Goal: Complete application form

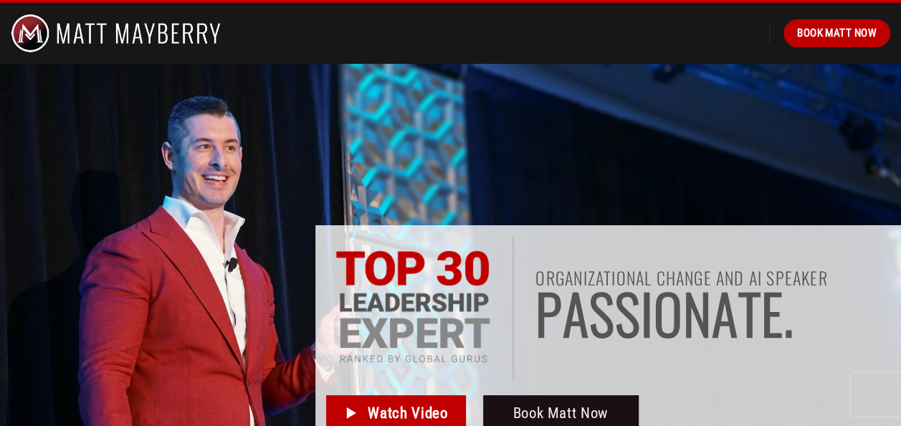
drag, startPoint x: 881, startPoint y: 104, endPoint x: 891, endPoint y: -53, distance: 157.2
click at [824, 36] on span "Book Matt Now" at bounding box center [837, 32] width 80 height 17
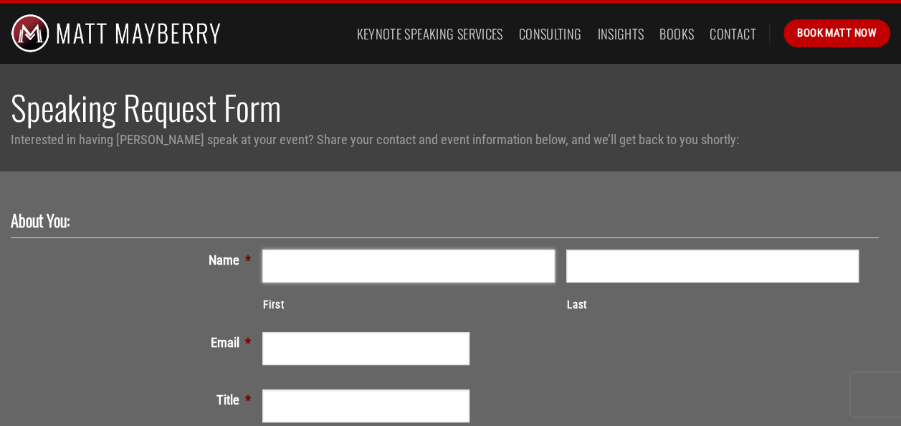
click at [370, 272] on input "First" at bounding box center [408, 265] width 292 height 33
type input "[PERSON_NAME]"
type input "[PERSON_NAME][EMAIL_ADDRESS][DOMAIN_NAME]"
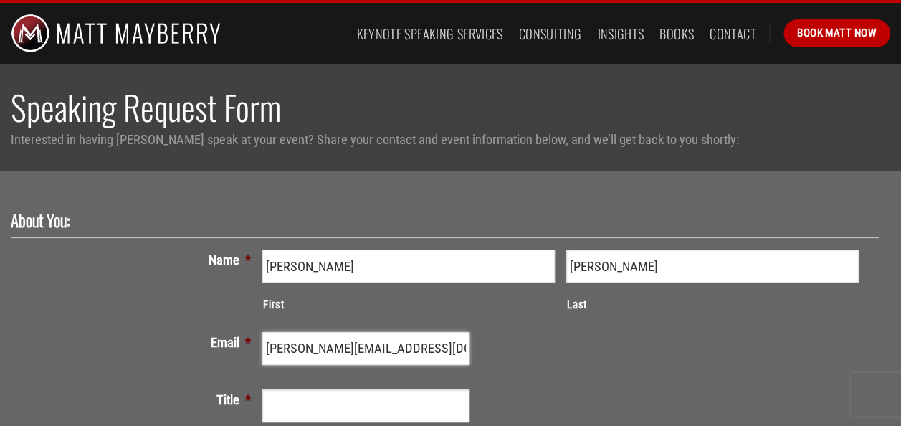
type input "MCA of [GEOGRAPHIC_DATA]"
type input "[PHONE_NUMBER]"
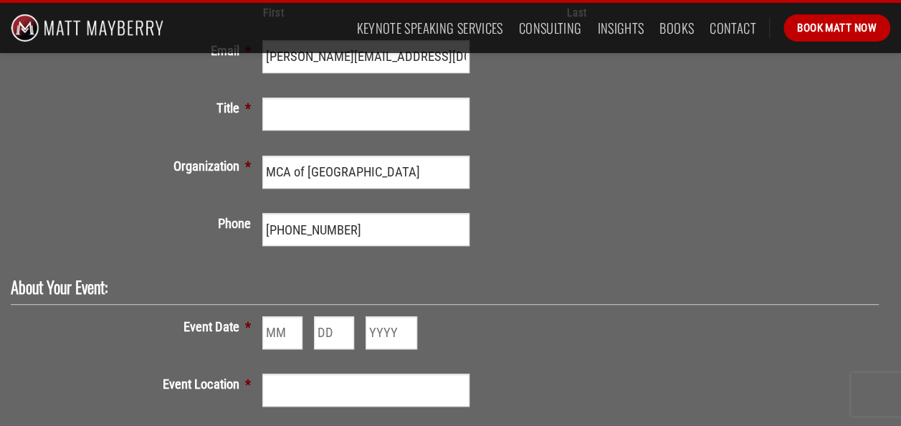
scroll to position [214, 0]
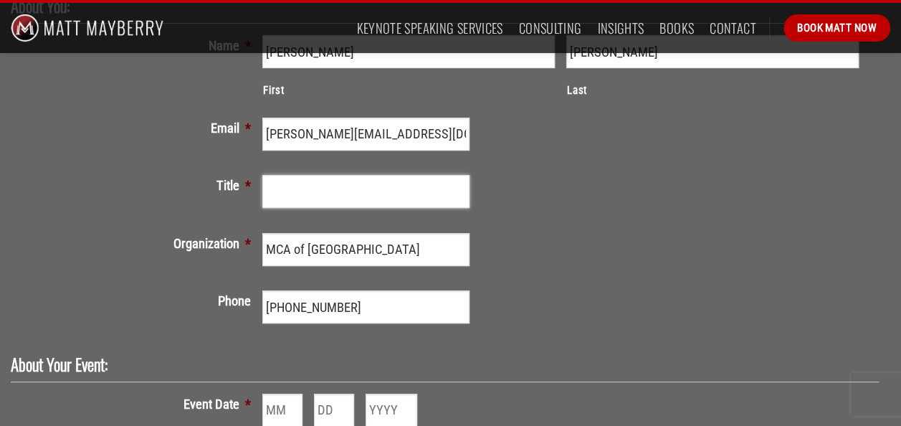
click at [360, 188] on input "Title *" at bounding box center [365, 191] width 207 height 33
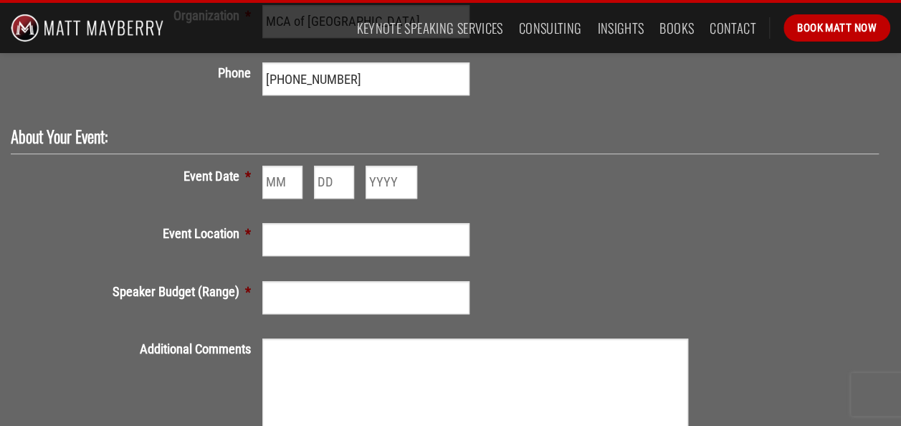
scroll to position [443, 0]
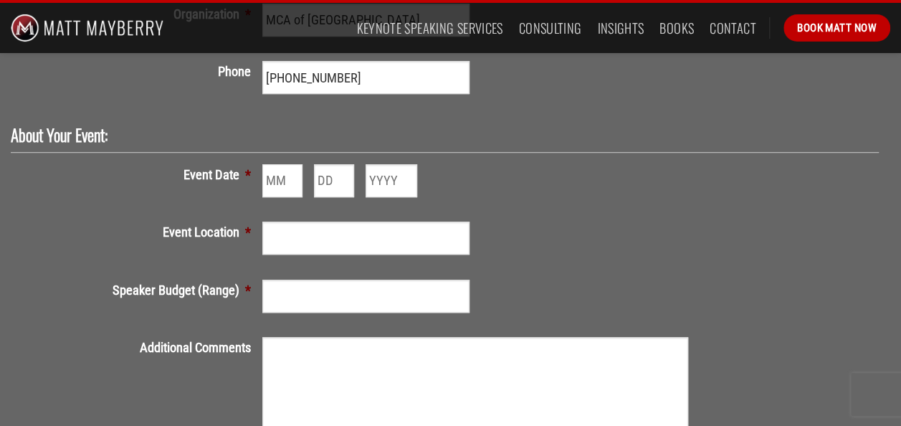
type input "Assistant Director"
click at [278, 173] on input "Month" at bounding box center [282, 180] width 40 height 33
click at [293, 182] on input "1" at bounding box center [282, 180] width 40 height 33
click at [294, 182] on input "1" at bounding box center [282, 180] width 40 height 33
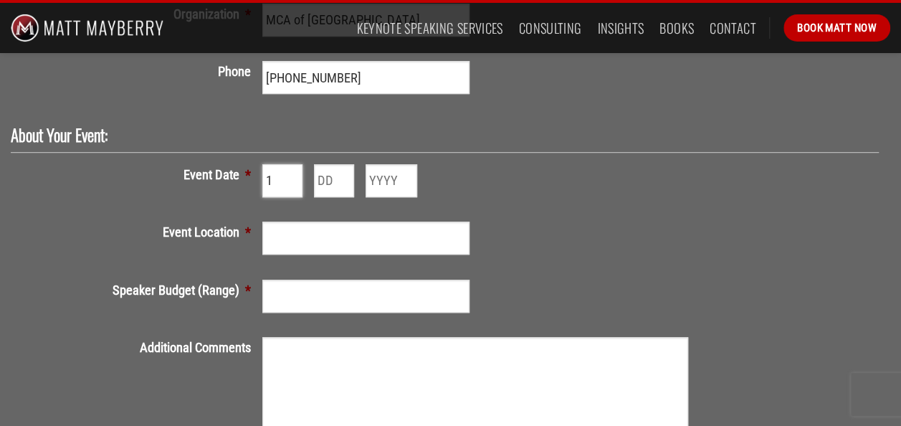
click at [294, 182] on input "1" at bounding box center [282, 180] width 40 height 33
click at [293, 174] on input "2" at bounding box center [282, 180] width 40 height 33
click at [293, 174] on input "3" at bounding box center [282, 180] width 40 height 33
click at [293, 174] on input "4" at bounding box center [282, 180] width 40 height 33
click at [293, 174] on input "5" at bounding box center [282, 180] width 40 height 33
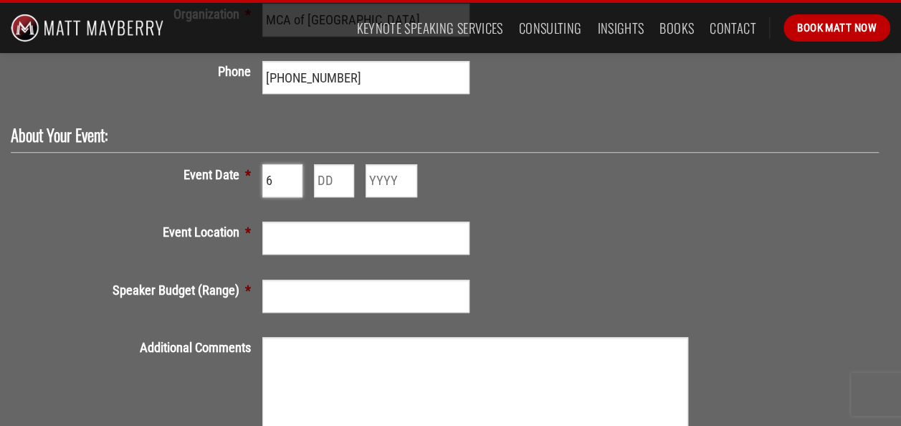
click at [293, 174] on input "6" at bounding box center [282, 180] width 40 height 33
click at [293, 174] on input "7" at bounding box center [282, 180] width 40 height 33
click at [293, 174] on input "8" at bounding box center [282, 180] width 40 height 33
click at [293, 174] on input "9" at bounding box center [282, 180] width 40 height 33
click at [293, 174] on input "10" at bounding box center [282, 180] width 40 height 33
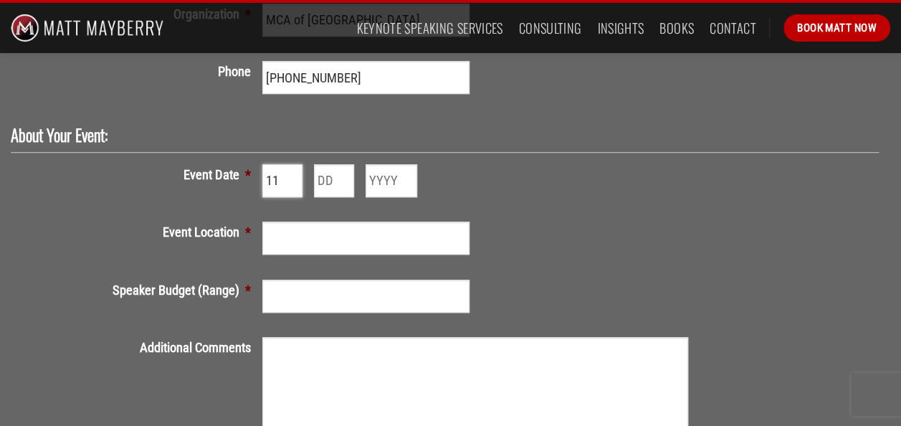
type input "11"
click at [293, 174] on input "11" at bounding box center [282, 180] width 40 height 33
click at [342, 182] on input "1" at bounding box center [334, 180] width 40 height 33
click at [342, 176] on input "2" at bounding box center [334, 180] width 40 height 33
click at [342, 176] on input "3" at bounding box center [334, 180] width 40 height 33
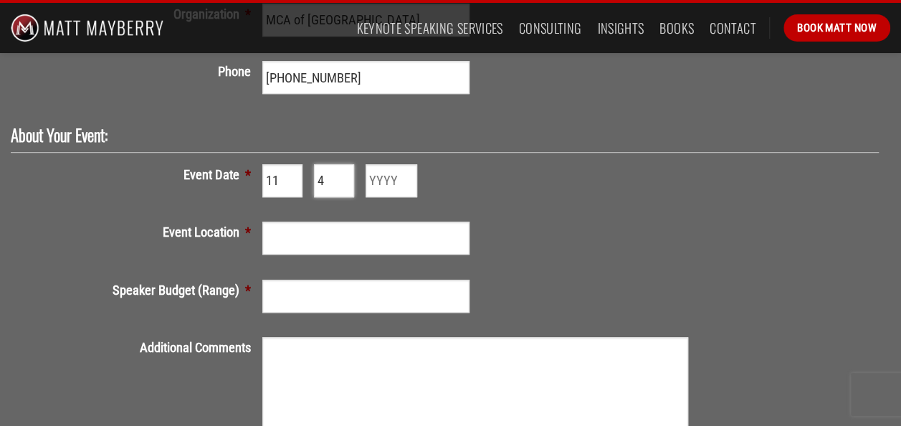
click at [342, 176] on input "4" at bounding box center [334, 180] width 40 height 33
click at [342, 176] on input "5" at bounding box center [334, 180] width 40 height 33
click at [342, 176] on input "6" at bounding box center [334, 180] width 40 height 33
click at [342, 176] on input "7" at bounding box center [334, 180] width 40 height 33
click at [342, 176] on input "8" at bounding box center [334, 180] width 40 height 33
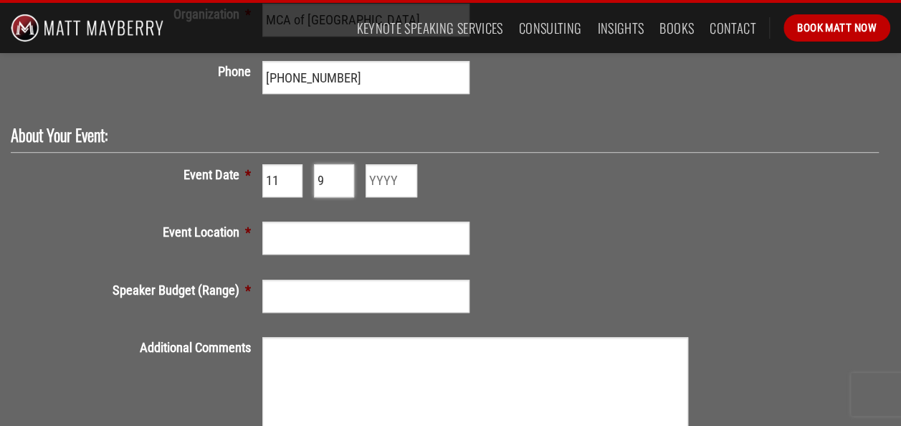
click at [342, 176] on input "9" at bounding box center [334, 180] width 40 height 33
click at [342, 176] on input "10" at bounding box center [334, 180] width 40 height 33
click at [342, 176] on input "11" at bounding box center [334, 180] width 40 height 33
click at [342, 176] on input "12" at bounding box center [334, 180] width 40 height 33
click at [342, 176] on input "13" at bounding box center [334, 180] width 40 height 33
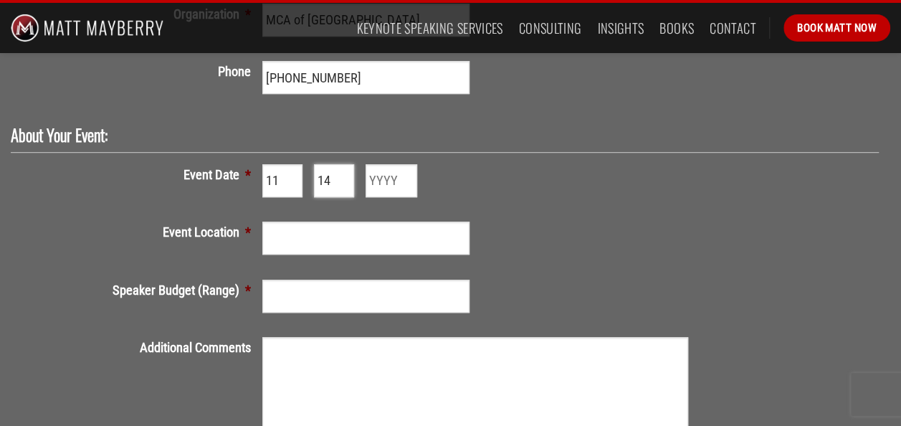
click at [342, 176] on input "14" at bounding box center [334, 180] width 40 height 33
click at [342, 176] on input "15" at bounding box center [334, 180] width 40 height 33
click at [342, 176] on input "16" at bounding box center [334, 180] width 40 height 33
click at [342, 176] on input "17" at bounding box center [334, 180] width 40 height 33
type input "18"
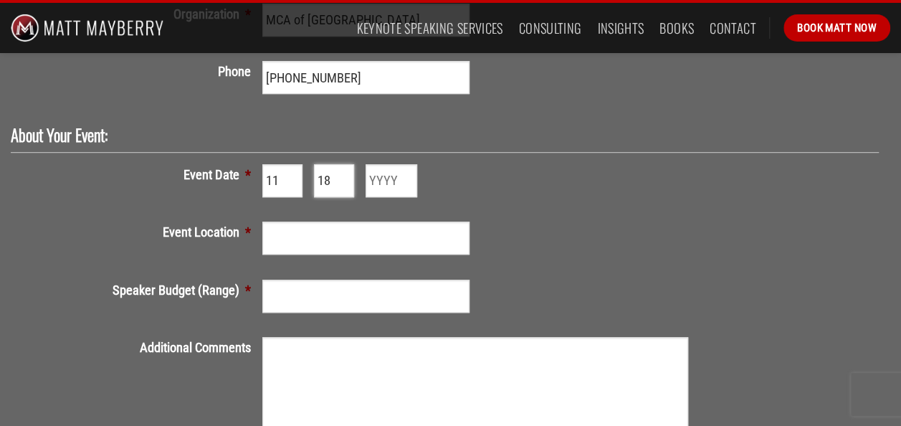
click at [342, 176] on input "18" at bounding box center [334, 180] width 40 height 33
click at [377, 183] on input "Year" at bounding box center [391, 180] width 52 height 33
click at [408, 176] on input "1920" at bounding box center [391, 180] width 52 height 33
drag, startPoint x: 401, startPoint y: 178, endPoint x: 309, endPoint y: 190, distance: 92.5
click at [309, 190] on div "11 Month 18 Day 1920 Year" at bounding box center [474, 187] width 425 height 47
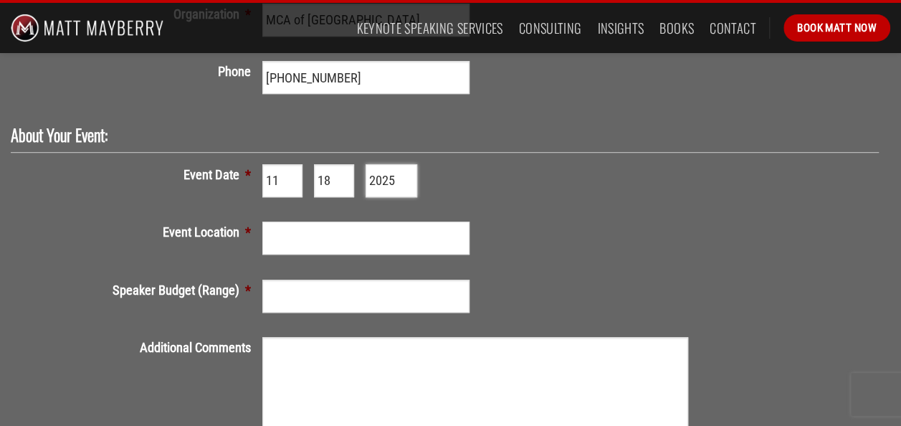
type input "2025"
click at [291, 240] on input "Event Location *" at bounding box center [365, 237] width 207 height 33
type input "[GEOGRAPHIC_DATA], [GEOGRAPHIC_DATA]"
click at [279, 295] on input "Speaker Budget (Range) *" at bounding box center [365, 295] width 207 height 33
type input "not sure"
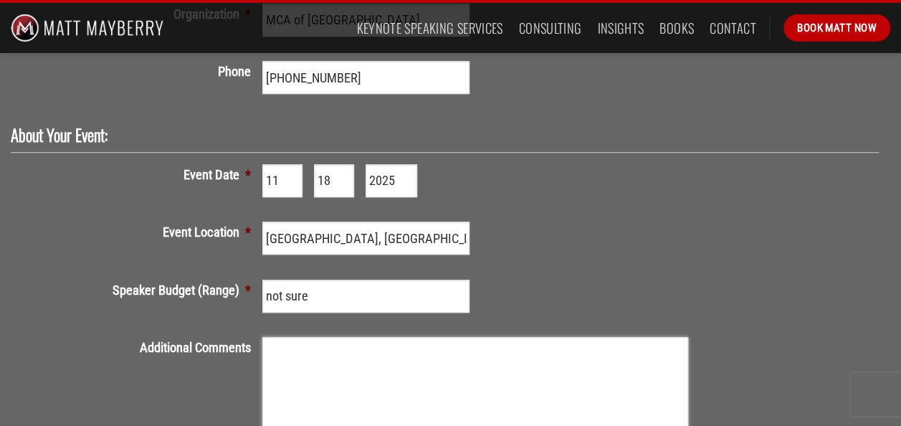
click at [284, 351] on textarea "Additional Comments" at bounding box center [474, 394] width 425 height 115
drag, startPoint x: 899, startPoint y: 196, endPoint x: 907, endPoint y: 115, distance: 81.3
click at [900, 115] on html "Skip to content Keynote Speaking Services Consulting Insights Books Contact Boo…" at bounding box center [450, 250] width 901 height 1386
drag, startPoint x: 907, startPoint y: 115, endPoint x: 861, endPoint y: 188, distance: 86.3
click at [861, 188] on div "11 Month 18 Day 2025 Year" at bounding box center [566, 187] width 608 height 47
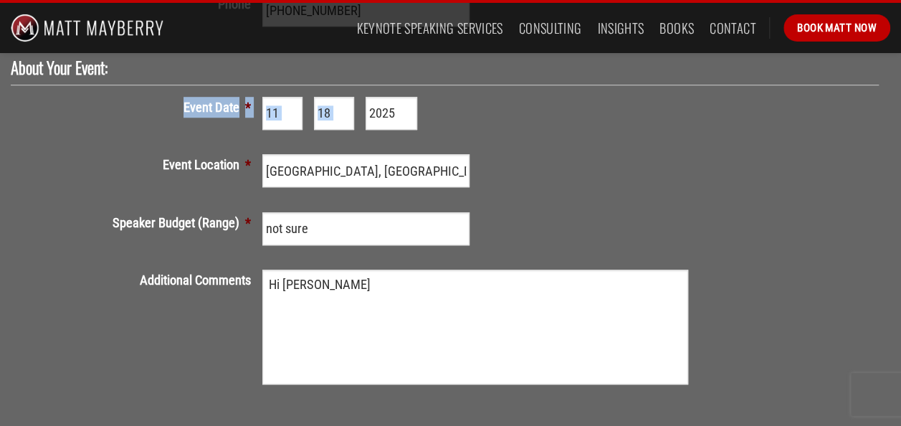
scroll to position [538, 0]
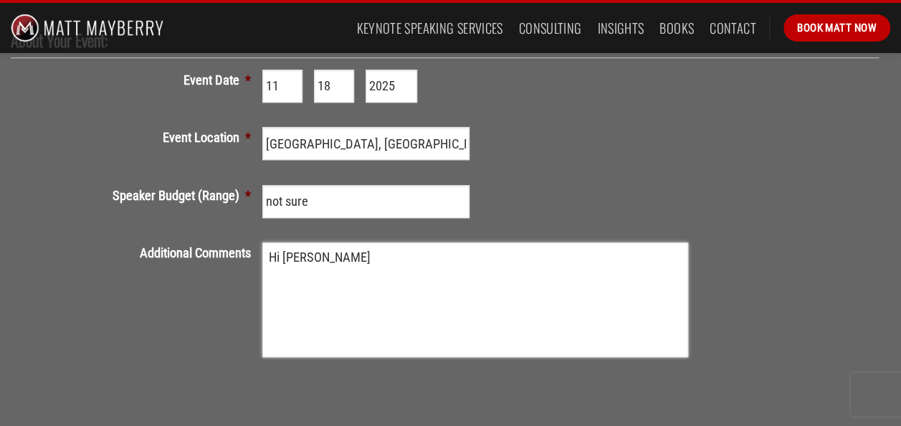
click at [375, 259] on textarea "Hi [PERSON_NAME]" at bounding box center [474, 299] width 425 height 115
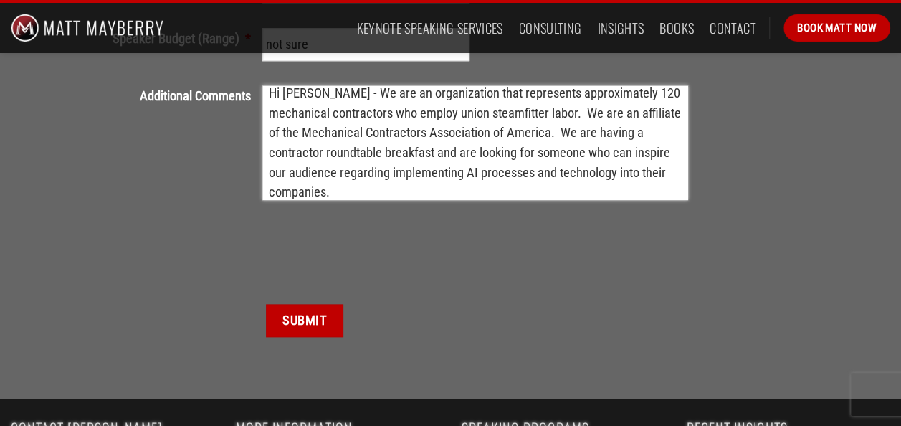
scroll to position [693, 0]
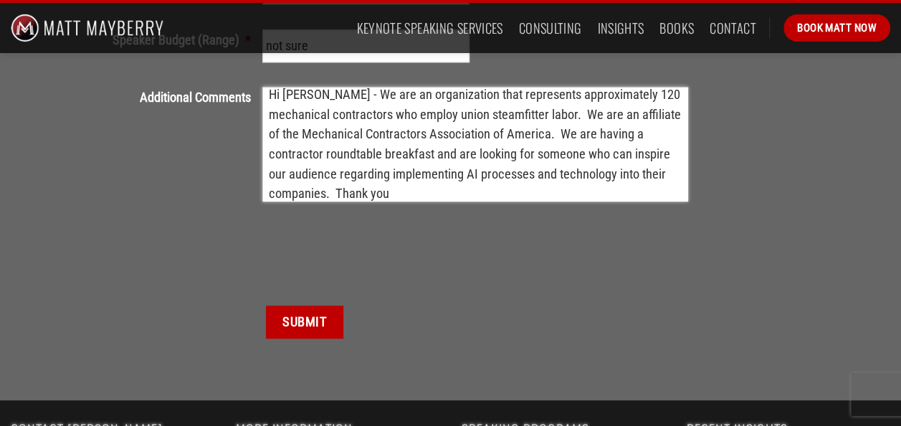
type textarea "Hi [PERSON_NAME] - We are an organization that represents approximately 120 mec…"
click at [297, 310] on input "Submit" at bounding box center [304, 321] width 77 height 33
click at [299, 322] on input "Submit" at bounding box center [304, 321] width 77 height 33
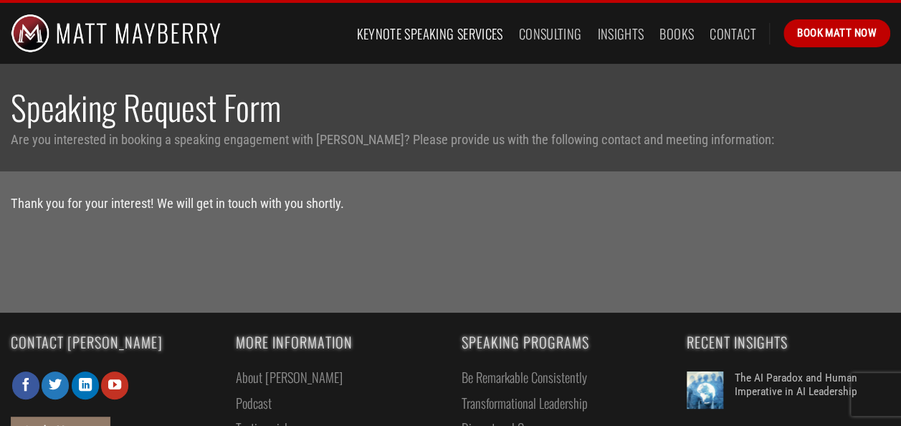
click at [433, 33] on link "Keynote Speaking Services" at bounding box center [429, 34] width 146 height 26
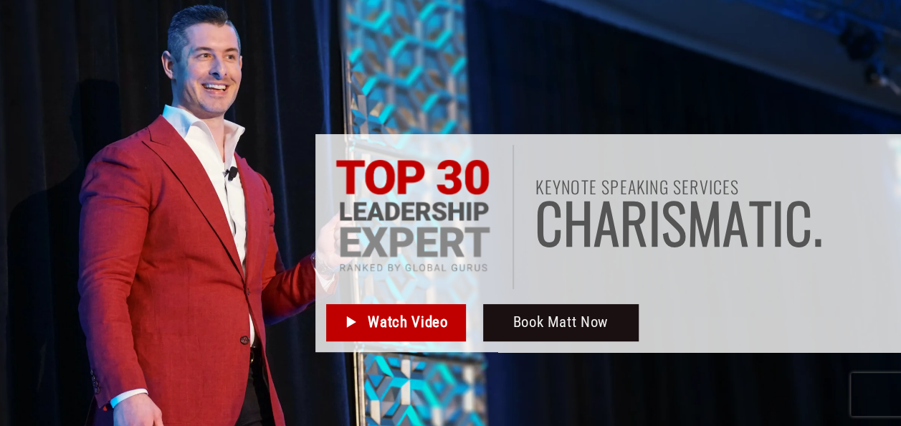
scroll to position [97, 0]
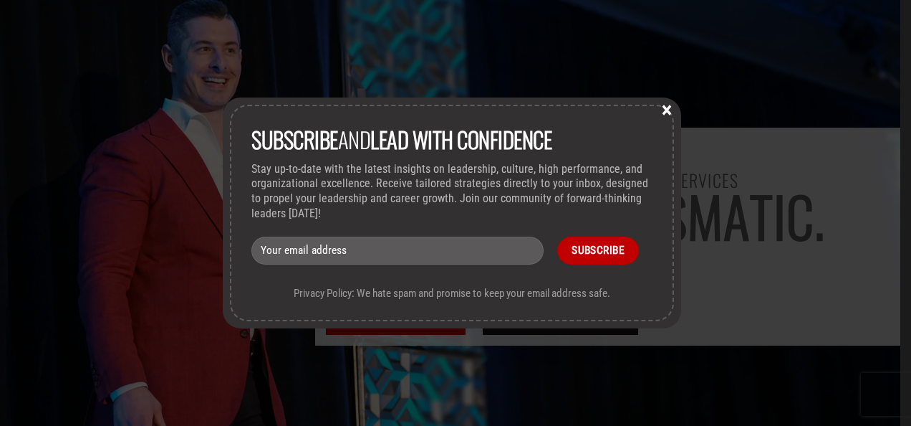
click at [671, 107] on button "×" at bounding box center [666, 108] width 21 height 13
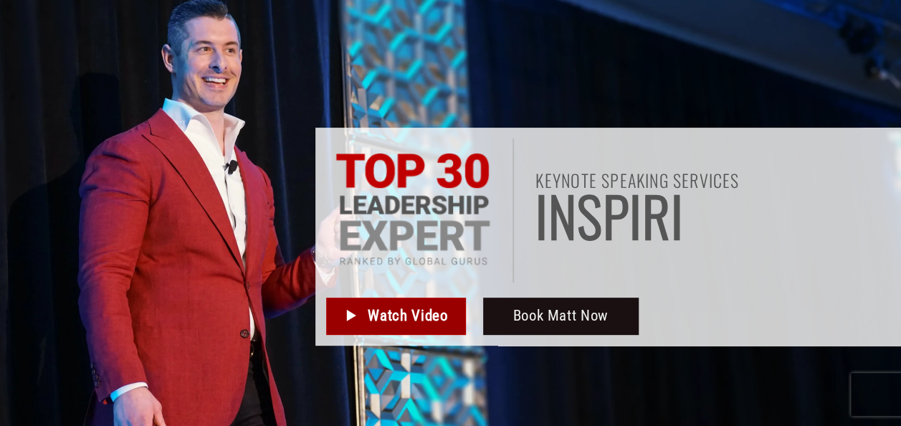
click at [370, 314] on span "Watch Video" at bounding box center [408, 316] width 80 height 24
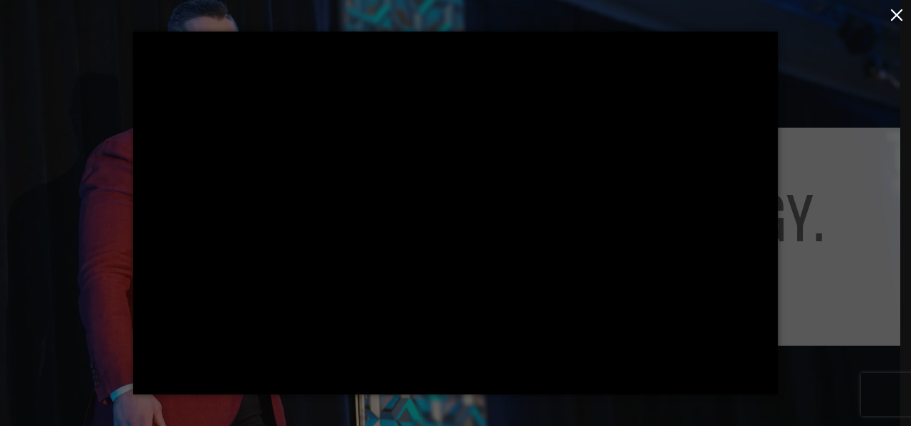
click at [900, 7] on button "button" at bounding box center [897, 14] width 29 height 29
